Goal: Entertainment & Leisure: Browse casually

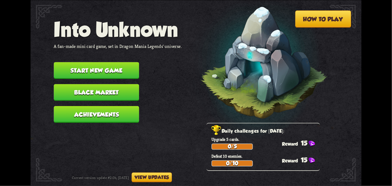
click at [111, 69] on button "Start new game" at bounding box center [96, 70] width 85 height 17
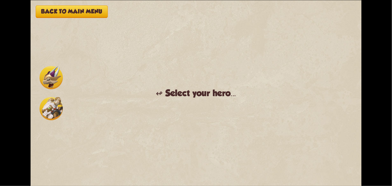
click at [57, 108] on img at bounding box center [51, 108] width 23 height 23
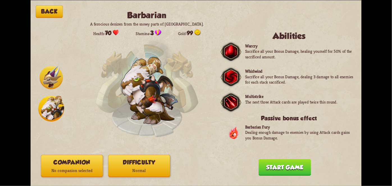
click at [63, 162] on button "Companion No companion selected" at bounding box center [72, 166] width 62 height 22
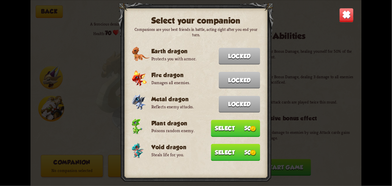
click at [245, 126] on button "Select 50" at bounding box center [235, 128] width 49 height 17
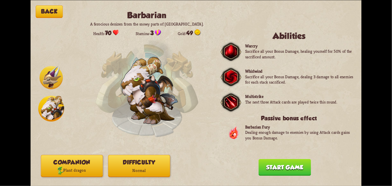
click at [280, 164] on button "Start game" at bounding box center [285, 167] width 53 height 17
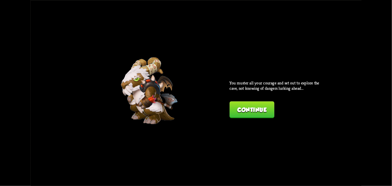
click at [264, 110] on button "Continue" at bounding box center [252, 109] width 45 height 17
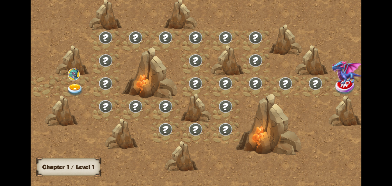
click at [336, 101] on div at bounding box center [236, 95] width 410 height 193
click at [343, 96] on div at bounding box center [196, 93] width 331 height 186
click at [346, 100] on div at bounding box center [196, 93] width 331 height 186
click at [352, 95] on div at bounding box center [196, 93] width 331 height 186
click at [361, 94] on div at bounding box center [196, 93] width 331 height 186
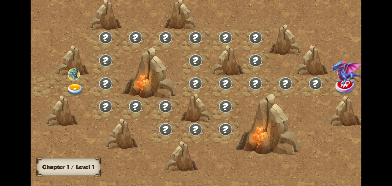
click at [368, 92] on div "Chapter I Chapter 1 / Level 1" at bounding box center [196, 93] width 392 height 186
click at [368, 93] on div "Chapter I Chapter 1 / Level 1" at bounding box center [196, 93] width 392 height 186
click at [382, 89] on div "Chapter I Chapter 1 / Level 1" at bounding box center [196, 93] width 392 height 186
click at [380, 89] on div "Chapter I Chapter 1 / Level 1" at bounding box center [196, 93] width 392 height 186
click at [385, 88] on div "Chapter I Chapter 1 / Level 1" at bounding box center [196, 93] width 392 height 186
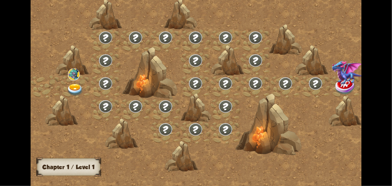
click at [389, 88] on div "Chapter I Chapter 1 / Level 1" at bounding box center [196, 93] width 392 height 186
click at [377, 97] on div "Chapter I Chapter 1 / Level 1" at bounding box center [196, 93] width 392 height 186
click at [373, 92] on div "Chapter I Chapter 1 / Level 1" at bounding box center [196, 93] width 392 height 186
click at [365, 90] on div "Chapter I Chapter 1 / Level 1" at bounding box center [196, 93] width 392 height 186
click at [362, 90] on div "Chapter I Chapter 1 / Level 1" at bounding box center [196, 93] width 392 height 186
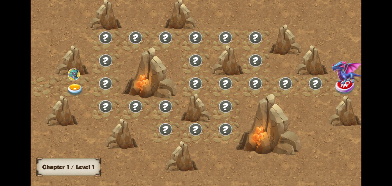
click at [358, 91] on div at bounding box center [196, 93] width 331 height 186
click at [74, 76] on img at bounding box center [74, 74] width 12 height 12
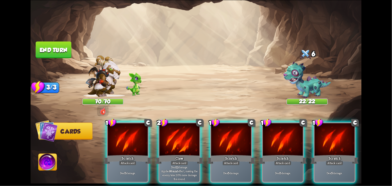
click at [189, 154] on div "Claw" at bounding box center [180, 159] width 48 height 11
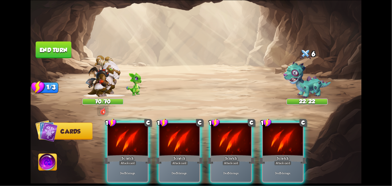
click at [188, 154] on div "Scratch" at bounding box center [180, 159] width 48 height 11
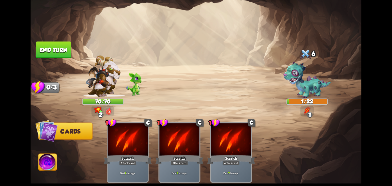
click at [52, 44] on button "End turn" at bounding box center [54, 49] width 36 height 17
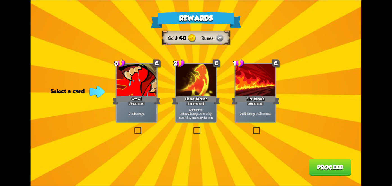
click at [193, 106] on div "Support card" at bounding box center [196, 103] width 20 height 5
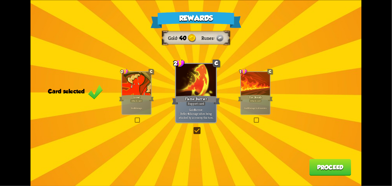
click at [338, 174] on button "Proceed" at bounding box center [330, 167] width 42 height 17
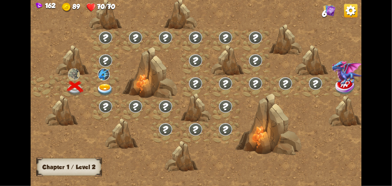
click at [102, 80] on div at bounding box center [105, 86] width 30 height 23
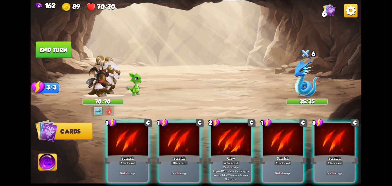
click at [230, 161] on div "Attack card" at bounding box center [230, 163] width 17 height 5
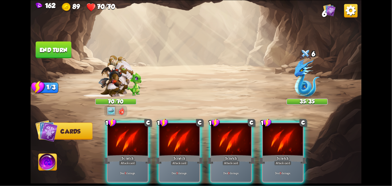
click at [221, 154] on div "Scratch" at bounding box center [231, 159] width 48 height 11
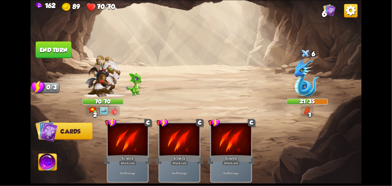
click at [52, 43] on button "End turn" at bounding box center [53, 49] width 36 height 17
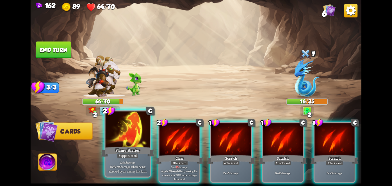
click at [118, 152] on div "Flame Barrier" at bounding box center [127, 152] width 53 height 12
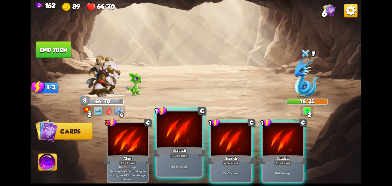
click at [179, 147] on div "Scratch" at bounding box center [179, 152] width 53 height 12
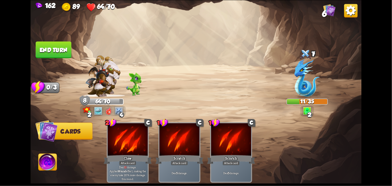
click at [55, 51] on button "End turn" at bounding box center [54, 49] width 36 height 17
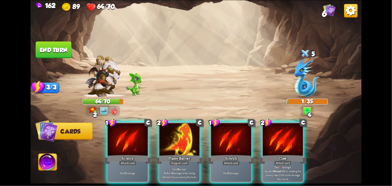
click at [52, 55] on button "End turn" at bounding box center [54, 49] width 36 height 17
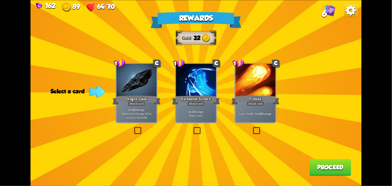
click at [195, 92] on div at bounding box center [196, 81] width 40 height 34
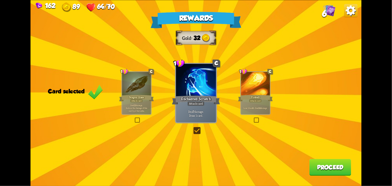
click at [339, 162] on button "Proceed" at bounding box center [330, 167] width 42 height 17
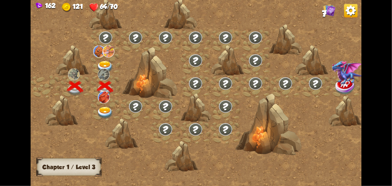
click at [105, 100] on img at bounding box center [104, 97] width 12 height 12
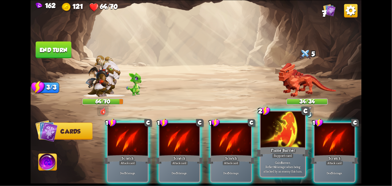
click at [293, 161] on p "Gain 8 armor. Reflect 4 damage when being attacked by an enemy this turn." at bounding box center [283, 166] width 42 height 13
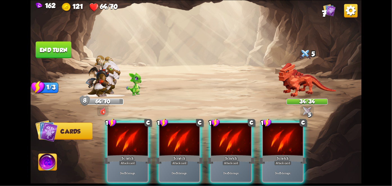
click at [294, 171] on p "Deal 5 damage." at bounding box center [283, 173] width 38 height 4
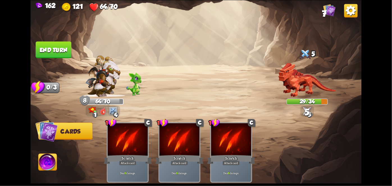
click at [69, 55] on button "End turn" at bounding box center [54, 49] width 36 height 17
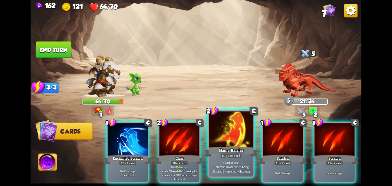
click at [231, 147] on div "Flame Barrier" at bounding box center [230, 152] width 53 height 12
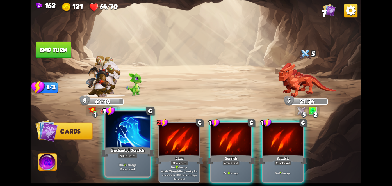
click at [135, 148] on div "Enchanted Scratch" at bounding box center [127, 152] width 53 height 12
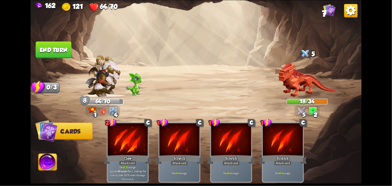
click at [56, 52] on button "End turn" at bounding box center [54, 49] width 36 height 17
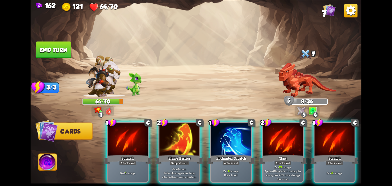
click at [178, 126] on div at bounding box center [179, 140] width 40 height 34
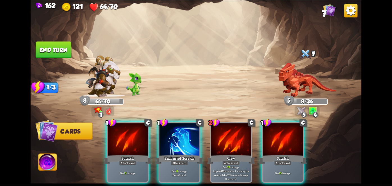
click at [178, 126] on div at bounding box center [179, 140] width 40 height 34
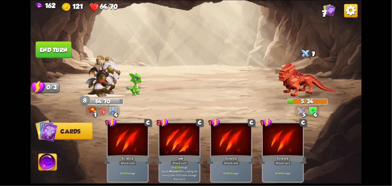
click at [60, 51] on button "End turn" at bounding box center [54, 49] width 36 height 17
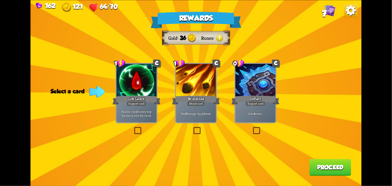
click at [198, 69] on div at bounding box center [196, 81] width 40 height 34
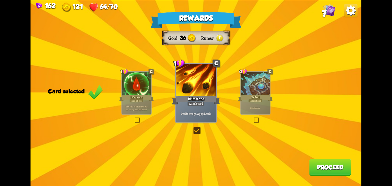
click at [337, 170] on button "Proceed" at bounding box center [330, 167] width 42 height 17
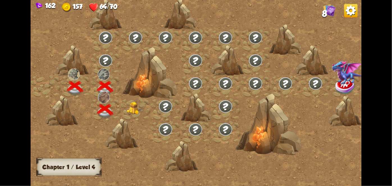
click at [134, 111] on img at bounding box center [135, 108] width 17 height 13
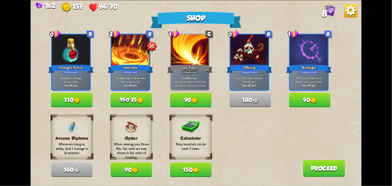
click at [194, 168] on img at bounding box center [196, 170] width 6 height 6
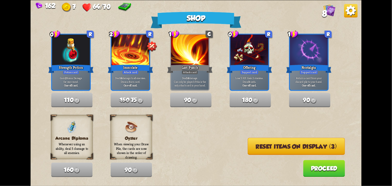
click at [310, 168] on button "Proceed" at bounding box center [324, 168] width 42 height 17
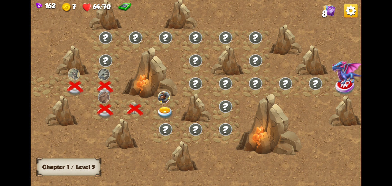
click at [165, 108] on img at bounding box center [165, 113] width 17 height 12
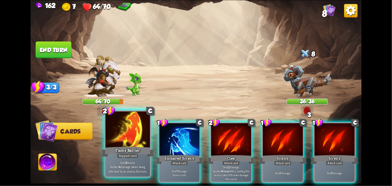
click at [127, 155] on div "Support card" at bounding box center [128, 155] width 22 height 5
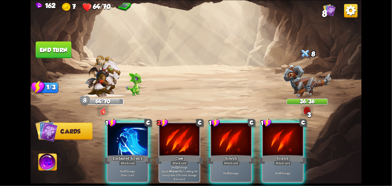
click at [133, 161] on div "Attack card" at bounding box center [127, 163] width 17 height 5
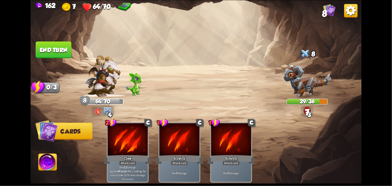
click at [60, 51] on button "End turn" at bounding box center [54, 49] width 36 height 17
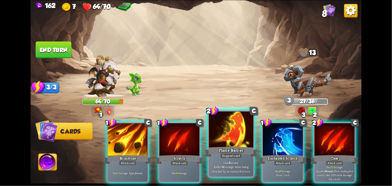
click at [225, 159] on div "Gain 8 armor. Reflect 4 damage when being attacked by an enemy this turn." at bounding box center [231, 166] width 44 height 19
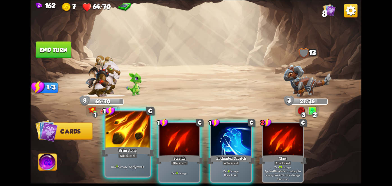
click at [135, 162] on div "Deal 7 damage. Apply 1 weak." at bounding box center [128, 166] width 44 height 19
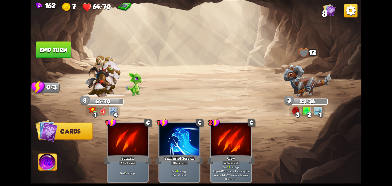
click at [57, 57] on button "End turn" at bounding box center [54, 49] width 36 height 17
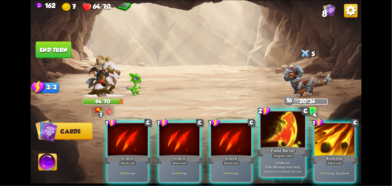
click at [288, 124] on div at bounding box center [283, 130] width 44 height 38
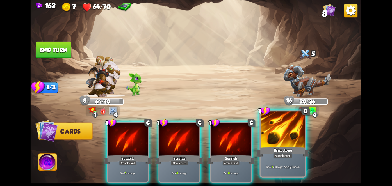
click at [284, 127] on div at bounding box center [283, 130] width 44 height 38
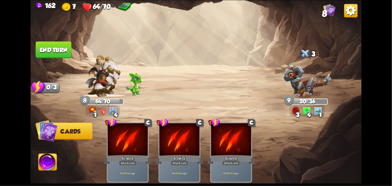
click at [284, 127] on div "1 C Scratch Attack card Deal 6 damage. 1 C Scratch Attack card Deal 6 damage. 1…" at bounding box center [229, 144] width 265 height 83
click at [65, 47] on button "End turn" at bounding box center [53, 49] width 36 height 17
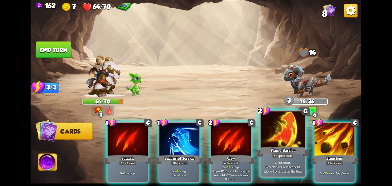
click at [292, 142] on div at bounding box center [283, 130] width 44 height 38
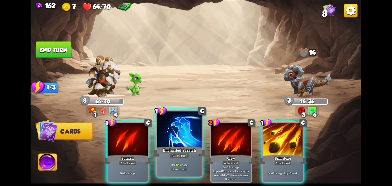
click at [183, 152] on div "Enchanted Scratch" at bounding box center [179, 152] width 53 height 12
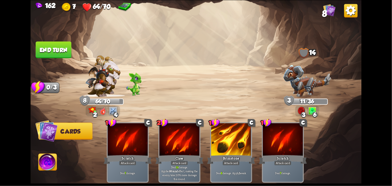
click at [61, 54] on button "End turn" at bounding box center [53, 49] width 36 height 17
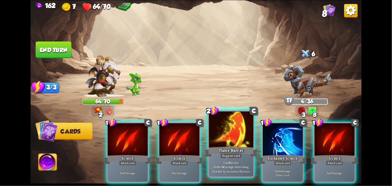
click at [227, 153] on div "Flame Barrier" at bounding box center [230, 152] width 53 height 12
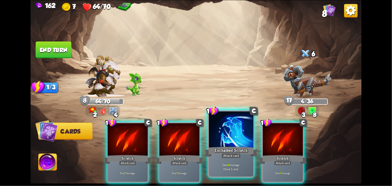
click at [226, 157] on div "Attack card" at bounding box center [231, 155] width 19 height 5
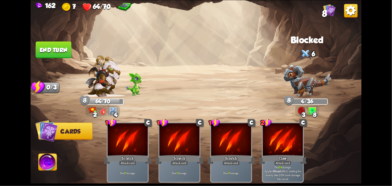
click at [53, 46] on button "End turn" at bounding box center [54, 49] width 36 height 17
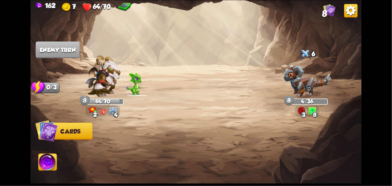
click at [45, 167] on img at bounding box center [47, 163] width 18 height 19
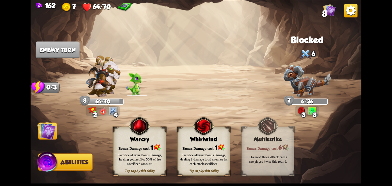
click at [211, 153] on div "Sacrifice all your Bonus Damage, dealing 3 damage to all enemies for each stack…" at bounding box center [203, 159] width 47 height 13
click at [212, 153] on div "Sacrifice all your Bonus Damage, dealing 3 damage to all enemies for each stack…" at bounding box center [203, 159] width 47 height 13
click at [211, 154] on div "Sacrifice all your Bonus Damage, dealing 3 damage to all enemies for each stack…" at bounding box center [203, 159] width 47 height 13
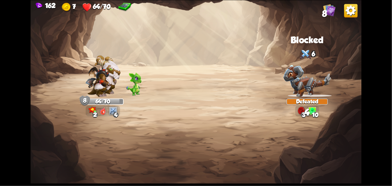
click at [210, 154] on img at bounding box center [196, 93] width 331 height 186
click at [209, 154] on img at bounding box center [196, 93] width 331 height 186
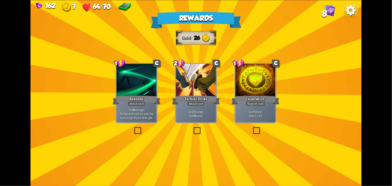
click at [196, 115] on p "Deal 7 damage. Gain 8 armor." at bounding box center [196, 114] width 38 height 8
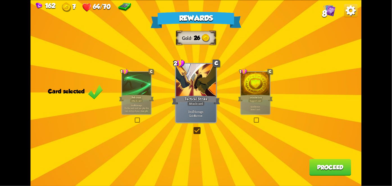
click at [338, 171] on button "Proceed" at bounding box center [330, 167] width 42 height 17
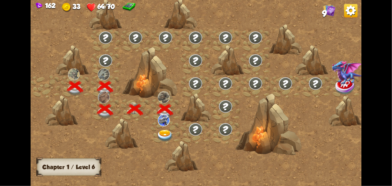
click at [175, 125] on div at bounding box center [165, 132] width 30 height 23
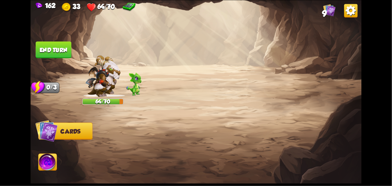
click at [174, 124] on div at bounding box center [229, 144] width 265 height 83
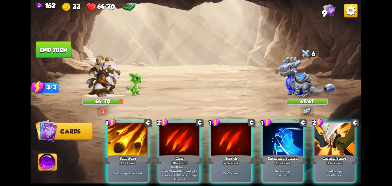
click at [337, 154] on div "Tactical Strike" at bounding box center [335, 159] width 48 height 11
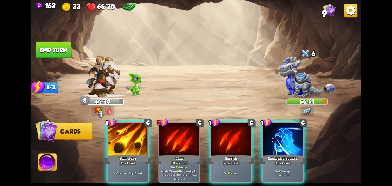
click at [292, 154] on div "Enchanted Scratch" at bounding box center [283, 159] width 48 height 11
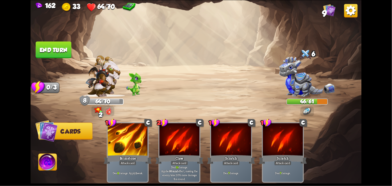
click at [49, 54] on button "End turn" at bounding box center [54, 49] width 36 height 17
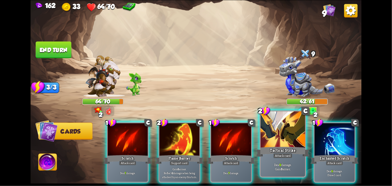
click at [278, 141] on div at bounding box center [283, 130] width 44 height 38
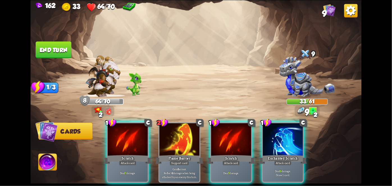
click at [285, 161] on div "Attack card" at bounding box center [282, 163] width 17 height 5
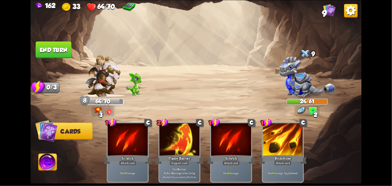
click at [50, 47] on button "End turn" at bounding box center [53, 49] width 36 height 17
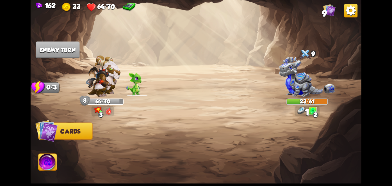
click at [48, 165] on img at bounding box center [47, 163] width 18 height 19
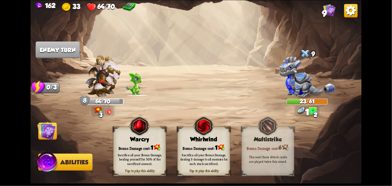
click at [212, 163] on div "Sacrifice all your Bonus Damage, dealing 3 damage to all enemies for each stack…" at bounding box center [203, 159] width 47 height 13
click at [213, 164] on div "Sacrifice all your Bonus Damage, dealing 3 damage to all enemies for each stack…" at bounding box center [203, 159] width 47 height 13
click at [211, 165] on div "Sacrifice all your Bonus Damage, dealing 3 damage to all enemies for each stack…" at bounding box center [203, 159] width 47 height 13
click at [218, 167] on div "Sacrifice all your Bonus Damage, dealing 3 damage to all enemies for each stack…" at bounding box center [204, 159] width 53 height 21
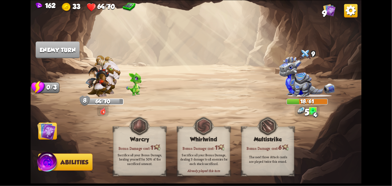
click at [213, 161] on div "Sacrifice all your Bonus Damage, dealing 3 damage to all enemies for each stack…" at bounding box center [203, 159] width 47 height 13
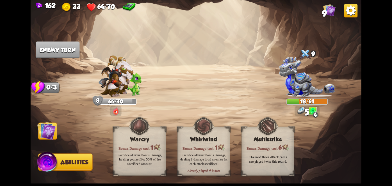
click at [210, 158] on div "Sacrifice all your Bonus Damage, dealing 3 damage to all enemies for each stack…" at bounding box center [203, 159] width 47 height 13
click at [211, 156] on div "Sacrifice all your Bonus Damage, dealing 3 damage to all enemies for each stack…" at bounding box center [203, 159] width 47 height 13
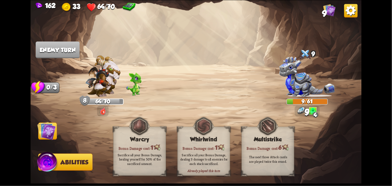
click at [213, 154] on div "Sacrifice all your Bonus Damage, dealing 3 damage to all enemies for each stack…" at bounding box center [203, 159] width 47 height 13
click at [212, 156] on div "Sacrifice all your Bonus Damage, dealing 3 damage to all enemies for each stack…" at bounding box center [203, 159] width 47 height 13
click at [212, 157] on div "Sacrifice all your Bonus Damage, dealing 3 damage to all enemies for each stack…" at bounding box center [203, 159] width 47 height 13
click at [212, 159] on div "Sacrifice all your Bonus Damage, dealing 3 damage to all enemies for each stack…" at bounding box center [203, 159] width 47 height 13
click at [43, 133] on img at bounding box center [46, 131] width 19 height 19
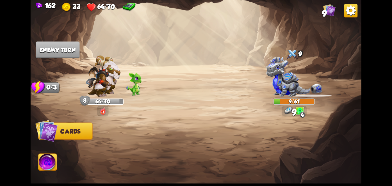
click at [45, 138] on img at bounding box center [46, 131] width 22 height 22
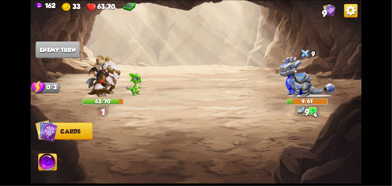
click at [44, 133] on img at bounding box center [46, 131] width 22 height 22
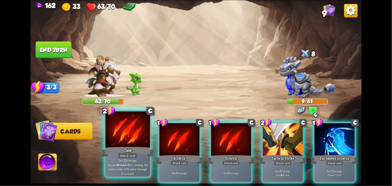
click at [127, 146] on div "Claw" at bounding box center [127, 152] width 53 height 12
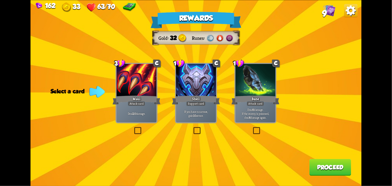
click at [264, 109] on p "Deal 6 damage. If the enemy is poisoned, deal 6 damage again." at bounding box center [255, 114] width 38 height 12
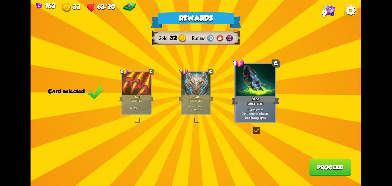
click at [327, 160] on button "Proceed" at bounding box center [330, 167] width 42 height 17
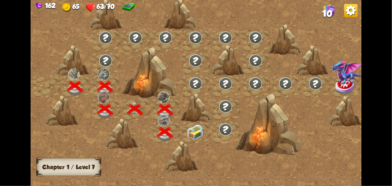
click at [198, 130] on img at bounding box center [195, 131] width 17 height 15
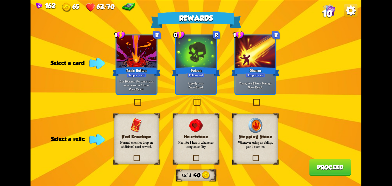
click at [202, 75] on div "Potion card" at bounding box center [195, 75] width 17 height 5
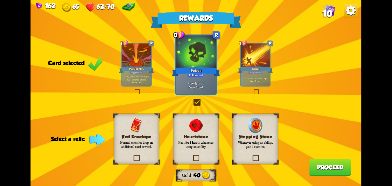
click at [139, 145] on p "Normal enemies drop an additional card reward." at bounding box center [136, 144] width 37 height 9
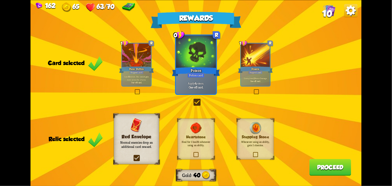
click at [328, 159] on button "Proceed" at bounding box center [330, 167] width 42 height 17
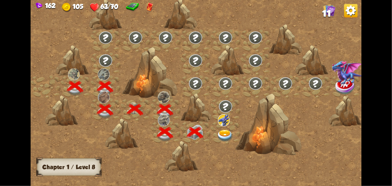
click at [234, 135] on div at bounding box center [226, 132] width 30 height 23
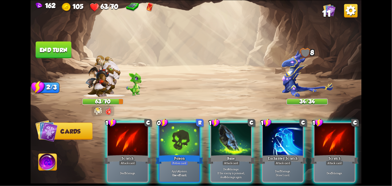
click at [182, 165] on div "Apply 4 poison. One-off card." at bounding box center [179, 173] width 40 height 17
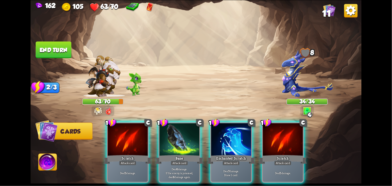
click at [179, 167] on p "Deal 6 damage. If the enemy is poisoned, deal 6 damage again." at bounding box center [179, 173] width 38 height 12
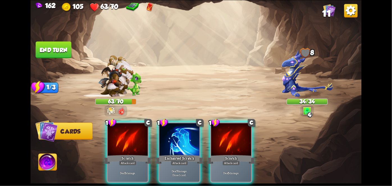
click at [180, 165] on div "Deal 7 damage. Draw 1 card." at bounding box center [179, 173] width 40 height 17
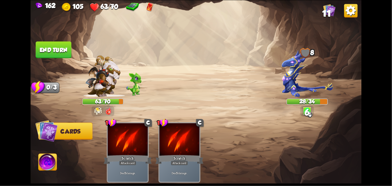
click at [124, 161] on div "Attack card" at bounding box center [127, 163] width 17 height 5
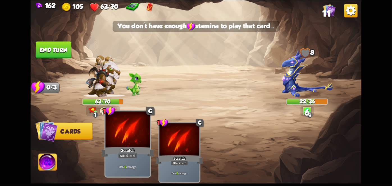
click at [263, 129] on div "1 C Scratch Attack card Deal 6 damage. 1 C Scratch Attack card Deal 6 damage." at bounding box center [229, 144] width 265 height 83
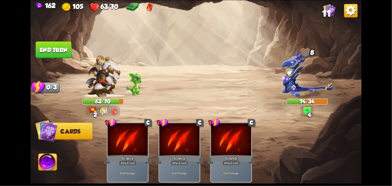
click at [54, 54] on button "End turn" at bounding box center [54, 49] width 36 height 17
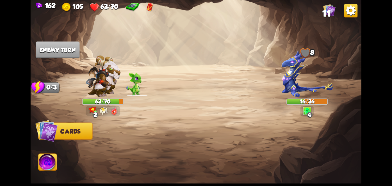
click at [102, 94] on img at bounding box center [102, 76] width 35 height 42
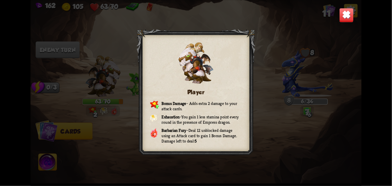
click at [346, 20] on img at bounding box center [346, 15] width 15 height 15
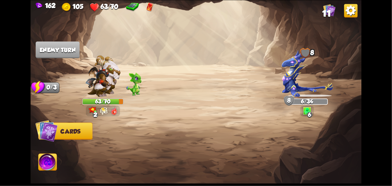
click at [316, 71] on img at bounding box center [307, 73] width 51 height 47
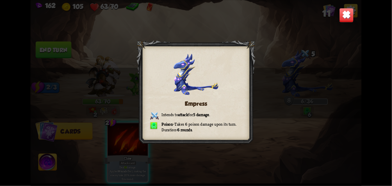
click at [350, 16] on img at bounding box center [346, 15] width 15 height 15
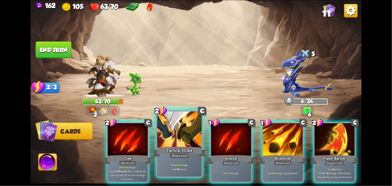
click at [189, 148] on div "Tactical Strike" at bounding box center [179, 152] width 53 height 12
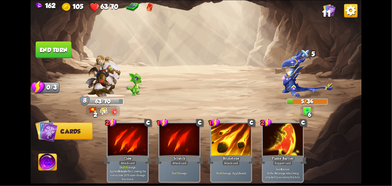
click at [62, 50] on button "End turn" at bounding box center [54, 49] width 36 height 17
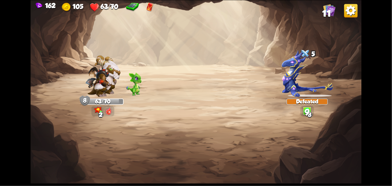
click at [343, 158] on img at bounding box center [196, 93] width 331 height 186
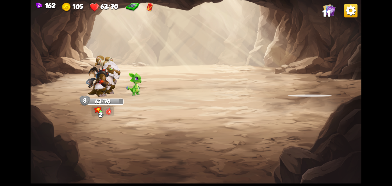
click at [343, 162] on img at bounding box center [196, 93] width 331 height 186
click at [345, 161] on img at bounding box center [196, 93] width 331 height 186
click at [344, 161] on img at bounding box center [196, 93] width 331 height 186
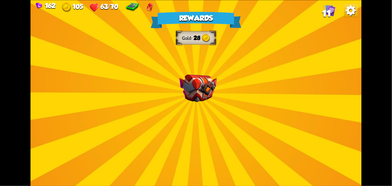
click at [347, 152] on div "Rewards Gold 28 Select a card C Reserve Stamina Spell card Spend all your Stami…" at bounding box center [196, 93] width 331 height 186
click at [348, 147] on div "Rewards Gold 28 Select a card C Reserve Stamina Spell card Spend all your Stami…" at bounding box center [196, 93] width 331 height 186
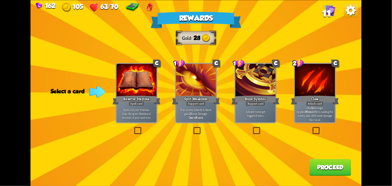
click at [193, 128] on label at bounding box center [193, 128] width 0 height 0
click at [0, 0] on input "checkbox" at bounding box center [0, 0] width 0 height 0
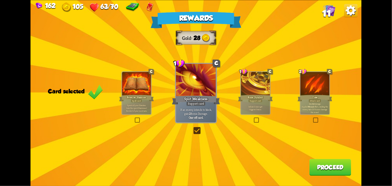
click at [338, 156] on div "Rewards Gold 28 Card selected C Reserve Stamina Spell card Spend all your Stami…" at bounding box center [196, 93] width 331 height 186
click at [331, 166] on button "Proceed" at bounding box center [330, 167] width 42 height 17
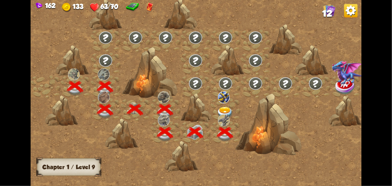
click at [225, 112] on img at bounding box center [225, 113] width 17 height 12
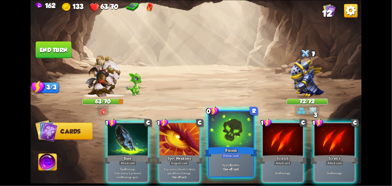
click at [225, 141] on div at bounding box center [231, 130] width 44 height 38
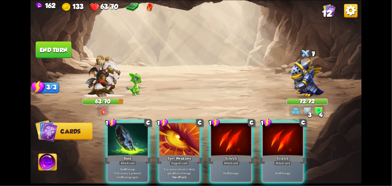
click at [121, 154] on div "Bane" at bounding box center [128, 159] width 48 height 11
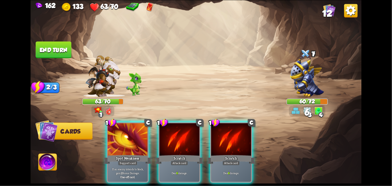
click at [183, 161] on div "Attack card" at bounding box center [179, 163] width 17 height 5
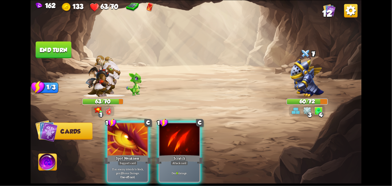
click at [180, 161] on div "Attack card" at bounding box center [179, 163] width 17 height 5
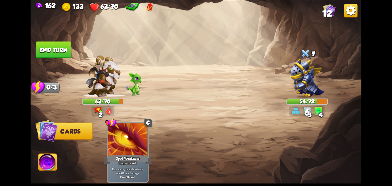
click at [10, 126] on div "162 133 63/70 12 Select an enemy to attack... You don't have enough stamina to …" at bounding box center [196, 93] width 392 height 186
click at [49, 47] on button "End turn" at bounding box center [54, 49] width 36 height 17
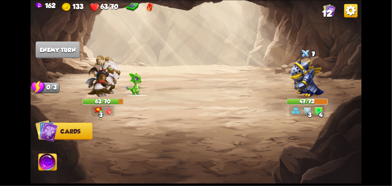
click at [27, 46] on div "162 133 63/70 12 Select an enemy to attack... You don't have enough stamina to …" at bounding box center [196, 93] width 392 height 186
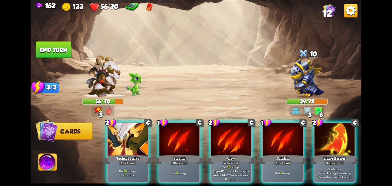
click at [125, 154] on div "Tactical Strike" at bounding box center [128, 159] width 48 height 11
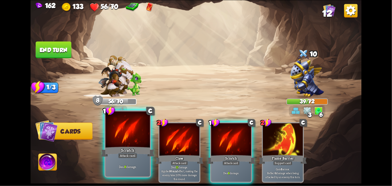
click at [121, 150] on div "Scratch" at bounding box center [127, 152] width 53 height 12
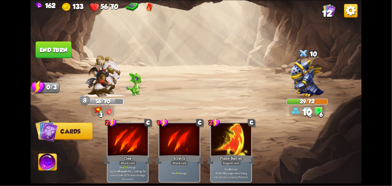
click at [49, 48] on button "End turn" at bounding box center [54, 49] width 36 height 17
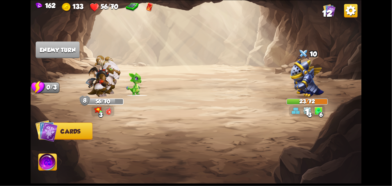
click at [50, 166] on img at bounding box center [47, 163] width 18 height 19
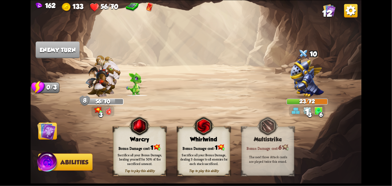
click at [210, 150] on div "Sacrifice all your Bonus Damage, dealing 3 damage to all enemies for each stack…" at bounding box center [204, 159] width 53 height 21
click at [212, 150] on div "Sacrifice all your Bonus Damage, dealing 3 damage to all enemies for each stack…" at bounding box center [204, 159] width 53 height 21
click at [217, 150] on div "Sacrifice all your Bonus Damage, dealing 3 damage to all enemies for each stack…" at bounding box center [204, 159] width 53 height 21
click at [216, 158] on div "Sacrifice all your Bonus Damage, dealing 3 damage to all enemies for each stack…" at bounding box center [203, 159] width 47 height 13
click at [217, 172] on div "Already played this turn" at bounding box center [204, 170] width 52 height 4
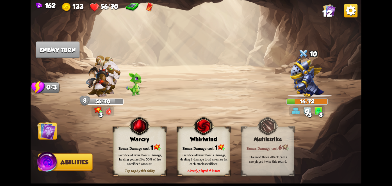
click at [213, 163] on div "Sacrifice all your Bonus Damage, dealing 3 damage to all enemies for each stack…" at bounding box center [203, 159] width 47 height 13
click at [218, 161] on div "Sacrifice all your Bonus Damage, dealing 3 damage to all enemies for each stack…" at bounding box center [203, 159] width 47 height 13
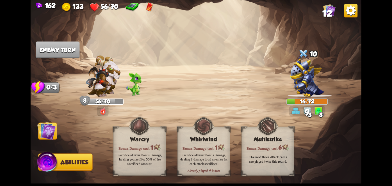
click at [216, 161] on div "Sacrifice all your Bonus Damage, dealing 3 damage to all enemies for each stack…" at bounding box center [203, 159] width 47 height 13
click at [214, 163] on div "Sacrifice all your Bonus Damage, dealing 3 damage to all enemies for each stack…" at bounding box center [203, 159] width 47 height 13
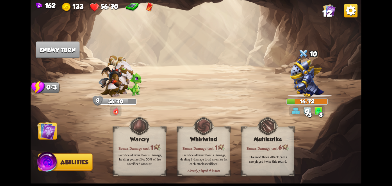
click at [219, 158] on div "Sacrifice all your Bonus Damage, dealing 3 damage to all enemies for each stack…" at bounding box center [203, 159] width 47 height 13
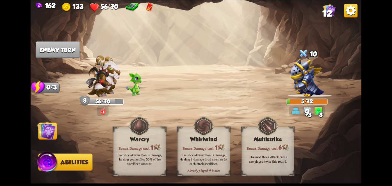
click at [216, 161] on div "Sacrifice all your Bonus Damage, dealing 3 damage to all enemies for each stack…" at bounding box center [203, 159] width 47 height 13
click at [216, 162] on div "Sacrifice all your Bonus Damage, dealing 3 damage to all enemies for each stack…" at bounding box center [203, 159] width 47 height 13
click at [44, 133] on img at bounding box center [46, 131] width 19 height 19
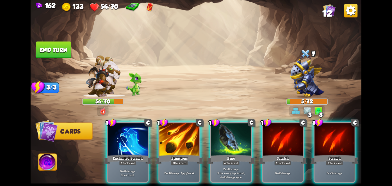
click at [180, 161] on div "Attack card" at bounding box center [179, 163] width 17 height 5
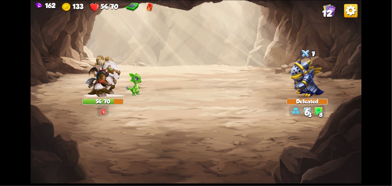
click at [350, 130] on img at bounding box center [196, 93] width 331 height 186
click at [350, 132] on img at bounding box center [196, 93] width 331 height 186
click at [348, 134] on img at bounding box center [196, 93] width 331 height 186
click at [350, 136] on img at bounding box center [196, 93] width 331 height 186
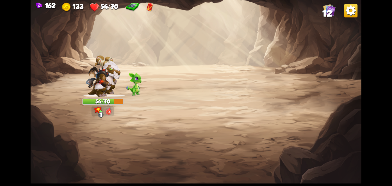
click at [348, 137] on img at bounding box center [196, 93] width 331 height 186
click at [347, 138] on img at bounding box center [196, 93] width 331 height 186
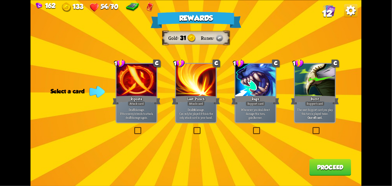
click at [142, 105] on div "Attack card" at bounding box center [136, 103] width 17 height 5
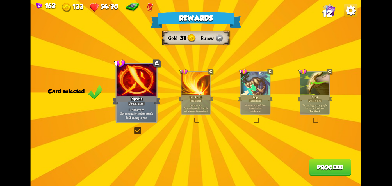
click at [328, 164] on button "Proceed" at bounding box center [330, 167] width 42 height 17
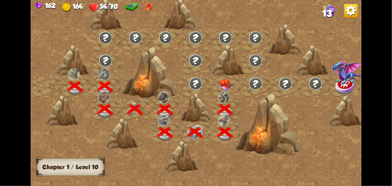
click at [226, 84] on img at bounding box center [225, 85] width 17 height 13
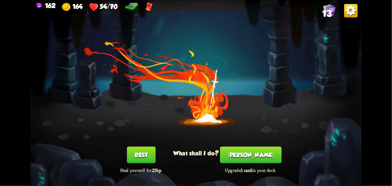
click at [261, 152] on button "[PERSON_NAME]" at bounding box center [250, 155] width 61 height 17
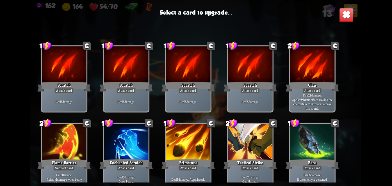
scroll to position [92, 0]
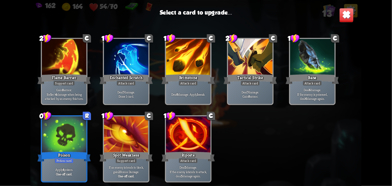
click at [54, 150] on div at bounding box center [64, 136] width 44 height 38
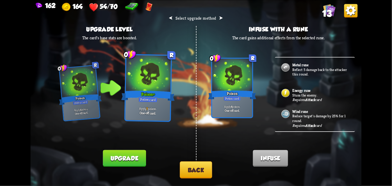
click at [118, 157] on button "Upgrade" at bounding box center [124, 158] width 43 height 17
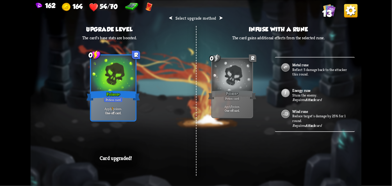
click at [320, 149] on div "⮜ Select upgrade method ⮞ Upgrade level The card's base stats are boosted. 0 R …" at bounding box center [196, 93] width 331 height 186
click at [318, 149] on div "⮜ Select upgrade method ⮞ Upgrade level The card's base stats are boosted. 0 R …" at bounding box center [196, 93] width 331 height 186
click at [318, 150] on div "⮜ Select upgrade method ⮞ Upgrade level The card's base stats are boosted. 0 R …" at bounding box center [196, 93] width 331 height 186
click at [319, 152] on div "⮜ Select upgrade method ⮞ Upgrade level The card's base stats are boosted. 0 R …" at bounding box center [196, 93] width 331 height 186
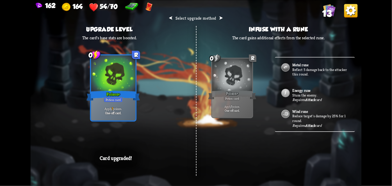
click at [320, 152] on div "⮜ Select upgrade method ⮞ Upgrade level The card's base stats are boosted. 0 R …" at bounding box center [196, 93] width 331 height 186
click at [321, 153] on div "⮜ Select upgrade method ⮞ Upgrade level The card's base stats are boosted. 0 R …" at bounding box center [196, 93] width 331 height 186
click at [323, 151] on div "⮜ Select upgrade method ⮞ Upgrade level The card's base stats are boosted. 0 R …" at bounding box center [196, 93] width 331 height 186
click at [325, 150] on div "⮜ Select upgrade method ⮞ Upgrade level The card's base stats are boosted. 0 R …" at bounding box center [196, 93] width 331 height 186
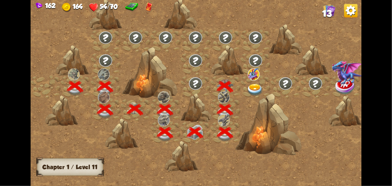
scroll to position [0, 85]
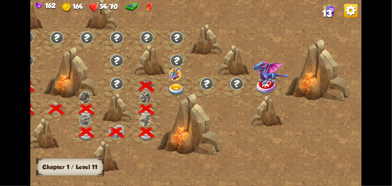
click at [177, 76] on div at bounding box center [177, 86] width 30 height 23
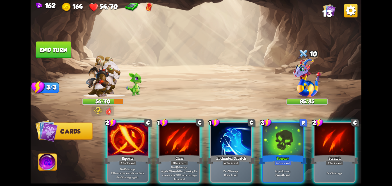
click at [118, 154] on div "Riposte" at bounding box center [128, 159] width 48 height 11
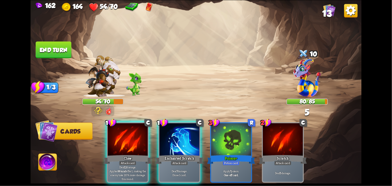
click at [180, 154] on div "Enchanted Scratch" at bounding box center [180, 159] width 48 height 11
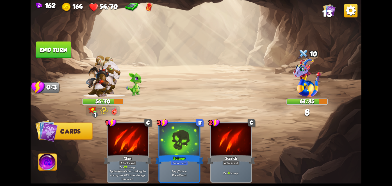
click at [49, 45] on button "End turn" at bounding box center [53, 49] width 36 height 17
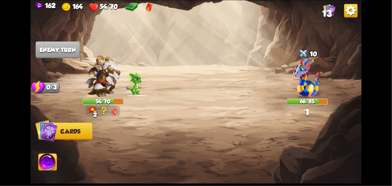
click at [39, 90] on img at bounding box center [38, 86] width 14 height 13
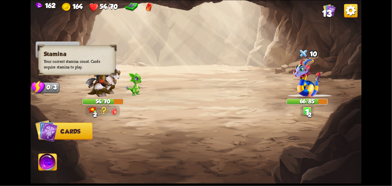
click at [43, 80] on img at bounding box center [38, 86] width 14 height 13
click at [334, 131] on div at bounding box center [229, 144] width 265 height 83
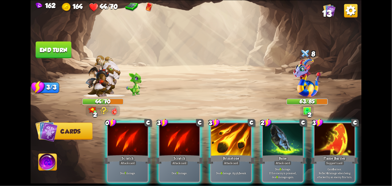
click at [129, 161] on div "Attack card" at bounding box center [127, 163] width 17 height 5
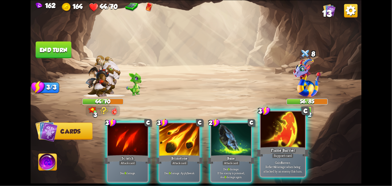
click at [292, 145] on div at bounding box center [283, 130] width 44 height 38
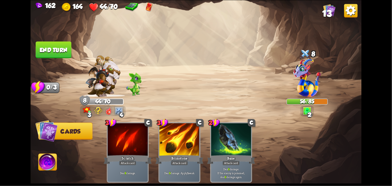
click at [61, 48] on button "End turn" at bounding box center [53, 49] width 36 height 17
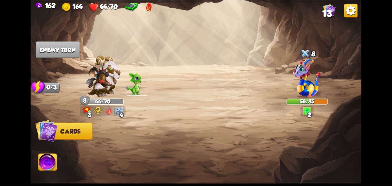
click at [50, 157] on img at bounding box center [47, 163] width 18 height 19
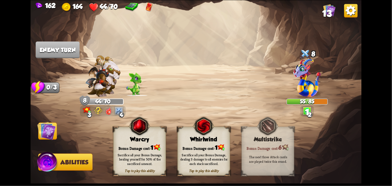
click at [202, 150] on div "Sacrifice all your Bonus Damage, dealing 3 damage to all enemies for each stack…" at bounding box center [204, 159] width 53 height 21
click at [207, 153] on div "Sacrifice all your Bonus Damage, dealing 3 damage to all enemies for each stack…" at bounding box center [203, 159] width 47 height 13
click at [212, 156] on div "Sacrifice all your Bonus Damage, dealing 3 damage to all enemies for each stack…" at bounding box center [203, 159] width 47 height 13
click at [213, 160] on div "Sacrifice all your Bonus Damage, dealing 3 damage to all enemies for each stack…" at bounding box center [203, 159] width 47 height 13
click at [49, 140] on img at bounding box center [46, 131] width 19 height 19
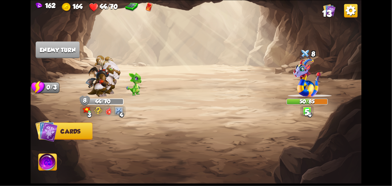
click at [45, 139] on img at bounding box center [46, 131] width 22 height 22
click at [43, 136] on img at bounding box center [46, 131] width 22 height 22
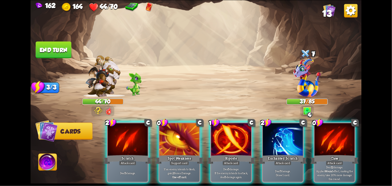
click at [338, 140] on div at bounding box center [334, 140] width 40 height 34
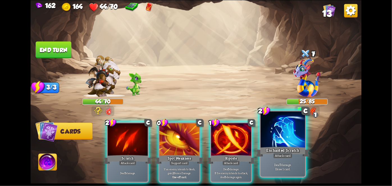
click at [289, 141] on div at bounding box center [283, 130] width 44 height 38
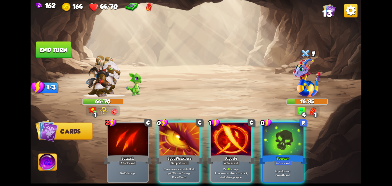
click at [289, 136] on div at bounding box center [283, 140] width 40 height 34
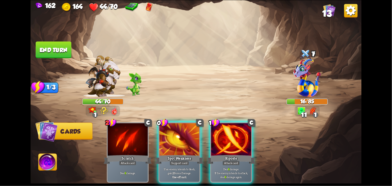
click at [239, 161] on div "Attack card" at bounding box center [230, 163] width 17 height 5
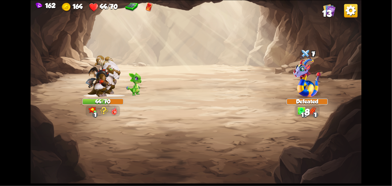
click at [335, 137] on img at bounding box center [196, 93] width 331 height 186
click at [335, 138] on img at bounding box center [196, 93] width 331 height 186
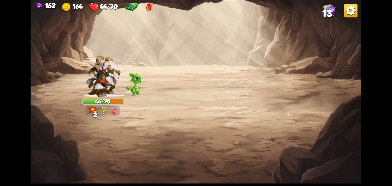
click at [337, 141] on img at bounding box center [196, 93] width 331 height 186
click at [336, 142] on img at bounding box center [196, 93] width 331 height 186
click at [335, 143] on img at bounding box center [196, 93] width 331 height 186
click at [334, 144] on img at bounding box center [196, 93] width 331 height 186
click at [333, 144] on img at bounding box center [196, 93] width 331 height 186
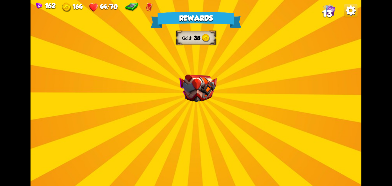
click at [327, 145] on div "Rewards Gold 38 Select a card 1 C [PERSON_NAME] Attack card Remove all armor fr…" at bounding box center [196, 93] width 331 height 186
click at [323, 148] on div "Rewards Gold 38 Select a card 1 C [PERSON_NAME] Attack card Remove all armor fr…" at bounding box center [196, 93] width 331 height 186
click at [323, 147] on div "Rewards Gold 38 Select a card 1 C [PERSON_NAME] Attack card Remove all armor fr…" at bounding box center [196, 93] width 331 height 186
click at [324, 146] on div "Rewards Gold 38 Select a card 1 C [PERSON_NAME] Attack card Remove all armor fr…" at bounding box center [196, 93] width 331 height 186
click at [325, 144] on div "Rewards Gold 38 Select a card 1 C [PERSON_NAME] Attack card Remove all armor fr…" at bounding box center [196, 93] width 331 height 186
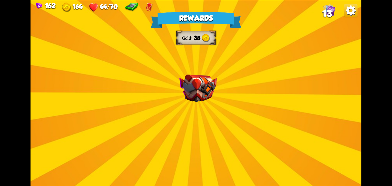
click at [326, 143] on div "Rewards Gold 38 Select a card 1 C [PERSON_NAME] Attack card Remove all armor fr…" at bounding box center [196, 93] width 331 height 186
click at [329, 140] on div "Rewards Gold 38 Select a card 1 C [PERSON_NAME] Attack card Remove all armor fr…" at bounding box center [196, 93] width 331 height 186
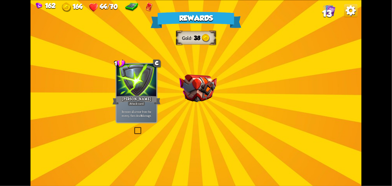
click at [329, 138] on div "Rewards Gold 38 Select a card 1 C [PERSON_NAME] Attack card Remove all armor fr…" at bounding box center [196, 93] width 331 height 186
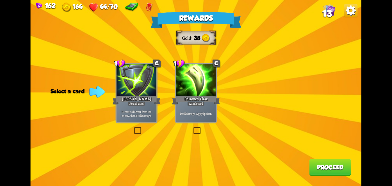
click at [205, 101] on div "Poisoned Claw" at bounding box center [196, 100] width 48 height 11
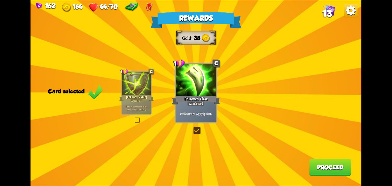
click at [333, 166] on button "Proceed" at bounding box center [330, 167] width 42 height 17
